Goal: Transaction & Acquisition: Download file/media

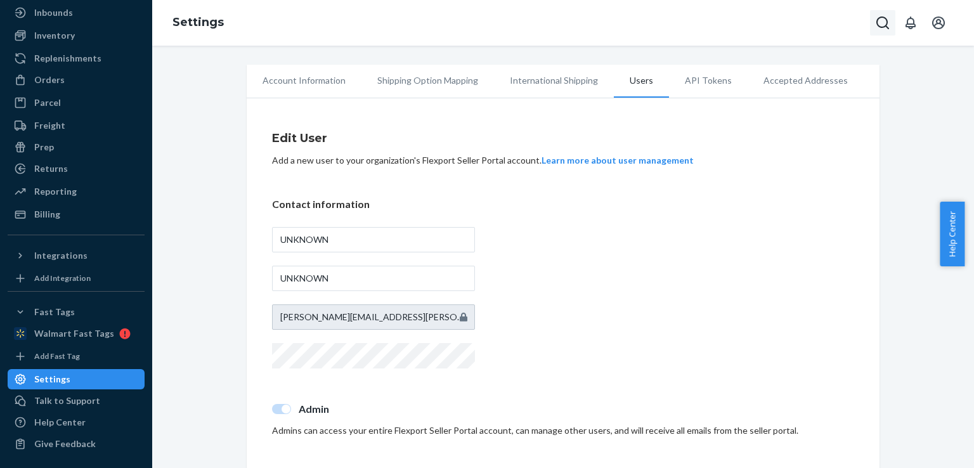
click at [879, 23] on icon "Open Search Box" at bounding box center [882, 22] width 15 height 15
type input "T"
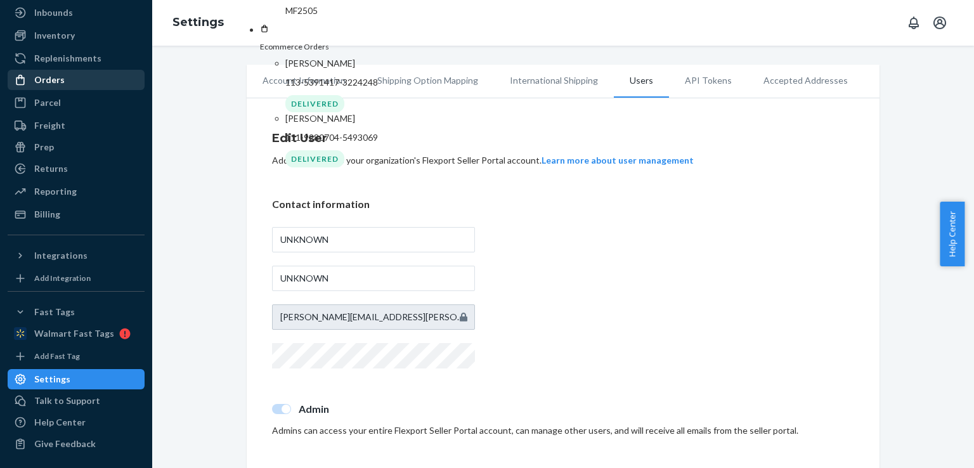
type input "case"
click at [53, 81] on div "Orders" at bounding box center [49, 80] width 30 height 13
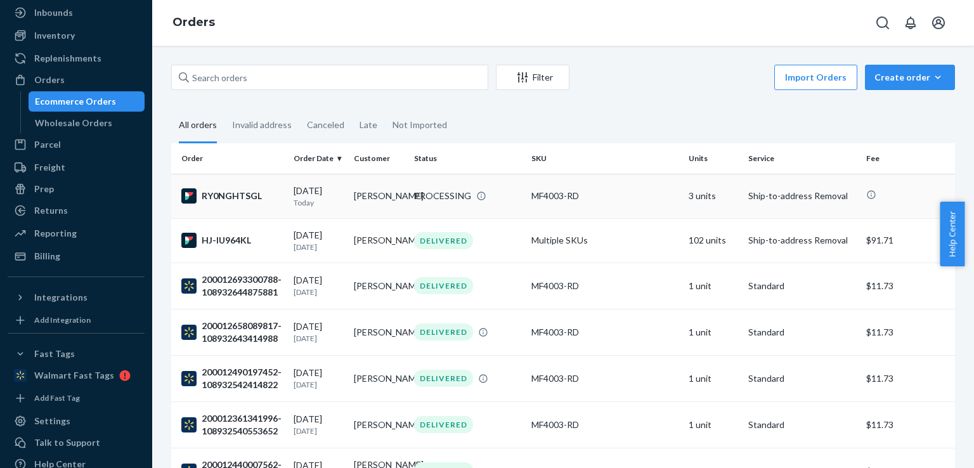
click at [230, 196] on div "RY0NGHTSGL" at bounding box center [232, 195] width 102 height 15
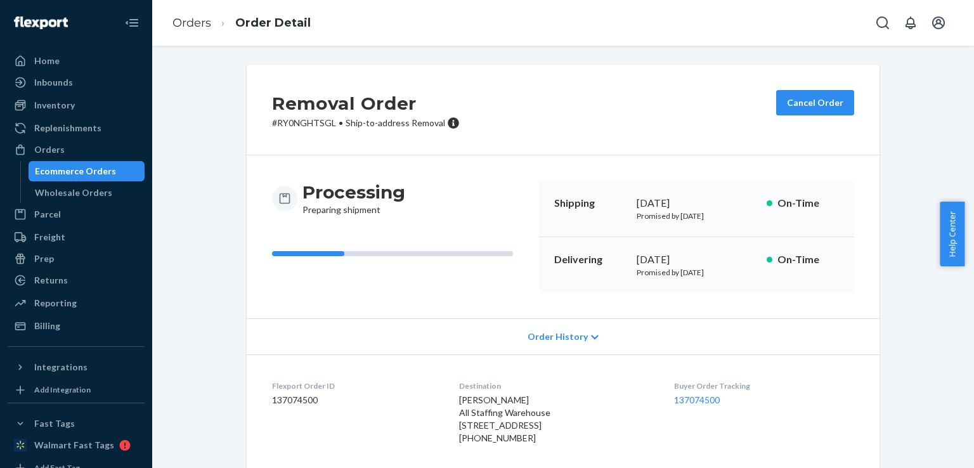
scroll to position [112, 0]
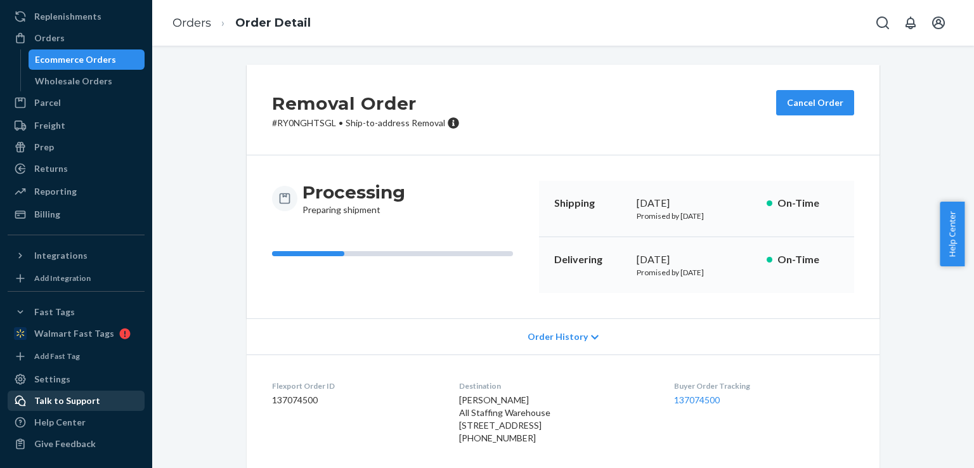
click at [71, 403] on div "Talk to Support" at bounding box center [67, 401] width 66 height 13
click at [940, 28] on icon "Open account menu" at bounding box center [939, 22] width 13 height 13
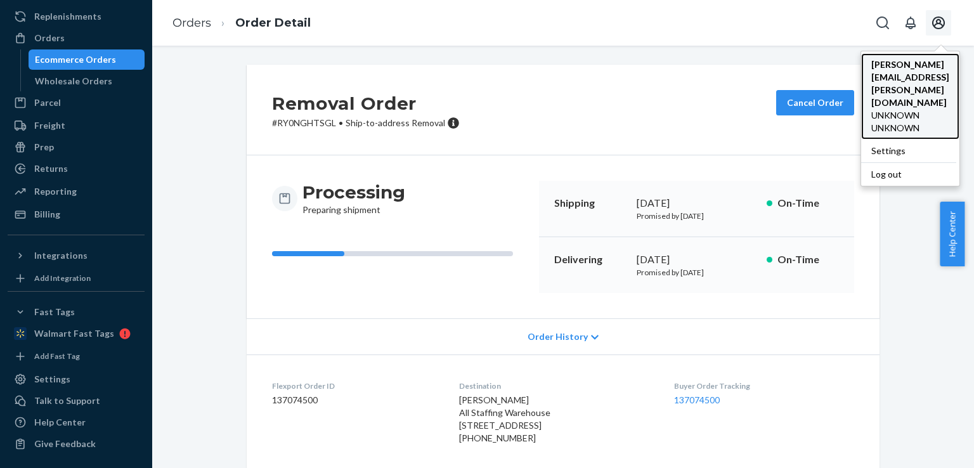
click at [872, 69] on span "[PERSON_NAME][EMAIL_ADDRESS][PERSON_NAME][DOMAIN_NAME]" at bounding box center [911, 83] width 78 height 51
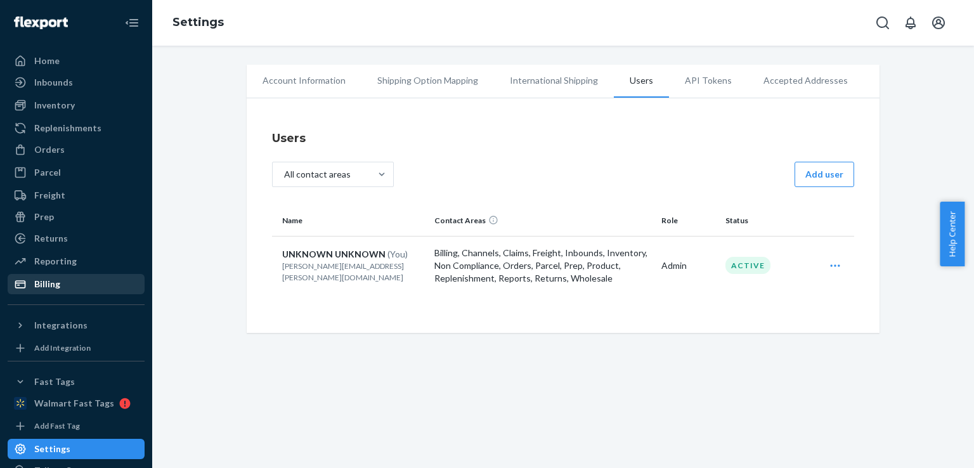
click at [48, 282] on div "Billing" at bounding box center [47, 284] width 26 height 13
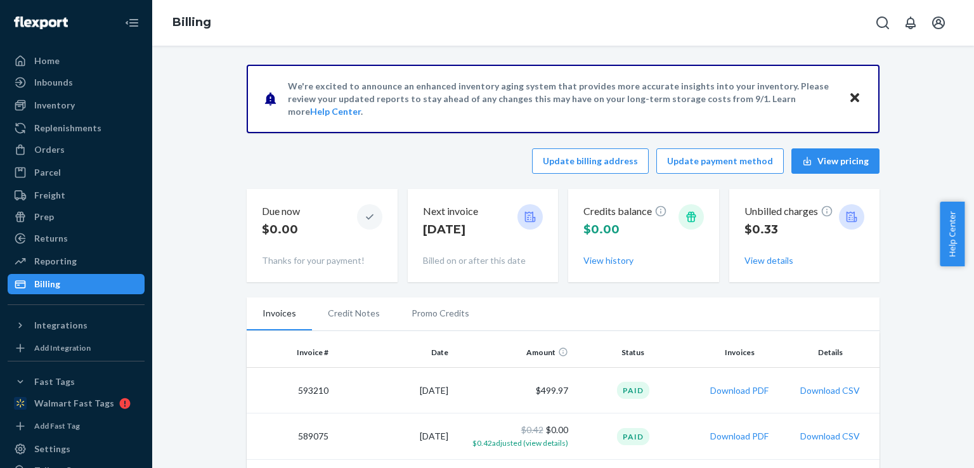
scroll to position [170, 0]
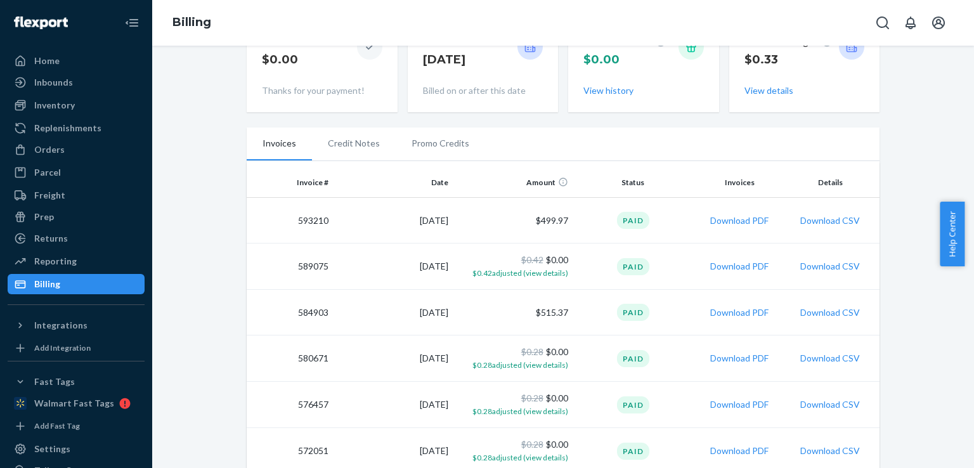
click at [632, 220] on div "Paid" at bounding box center [633, 220] width 32 height 17
click at [733, 220] on button "Download PDF" at bounding box center [739, 220] width 58 height 13
click at [939, 29] on icon "Open account menu" at bounding box center [939, 22] width 13 height 13
